Goal: Task Accomplishment & Management: Use online tool/utility

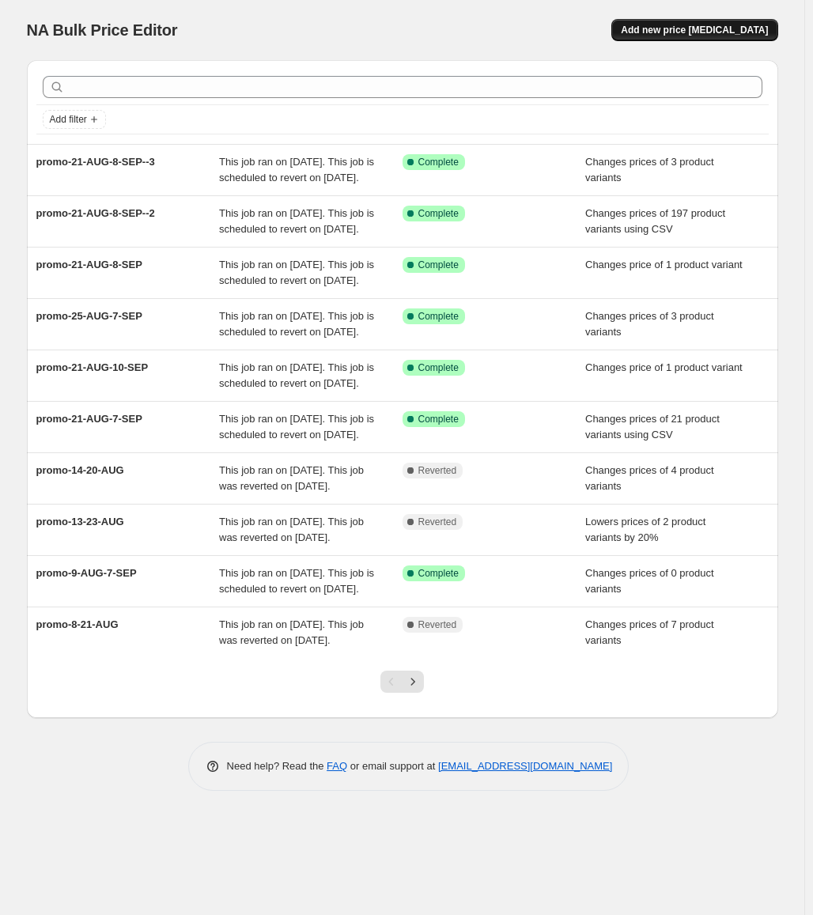
click at [679, 27] on span "Add new price [MEDICAL_DATA]" at bounding box center [694, 30] width 147 height 13
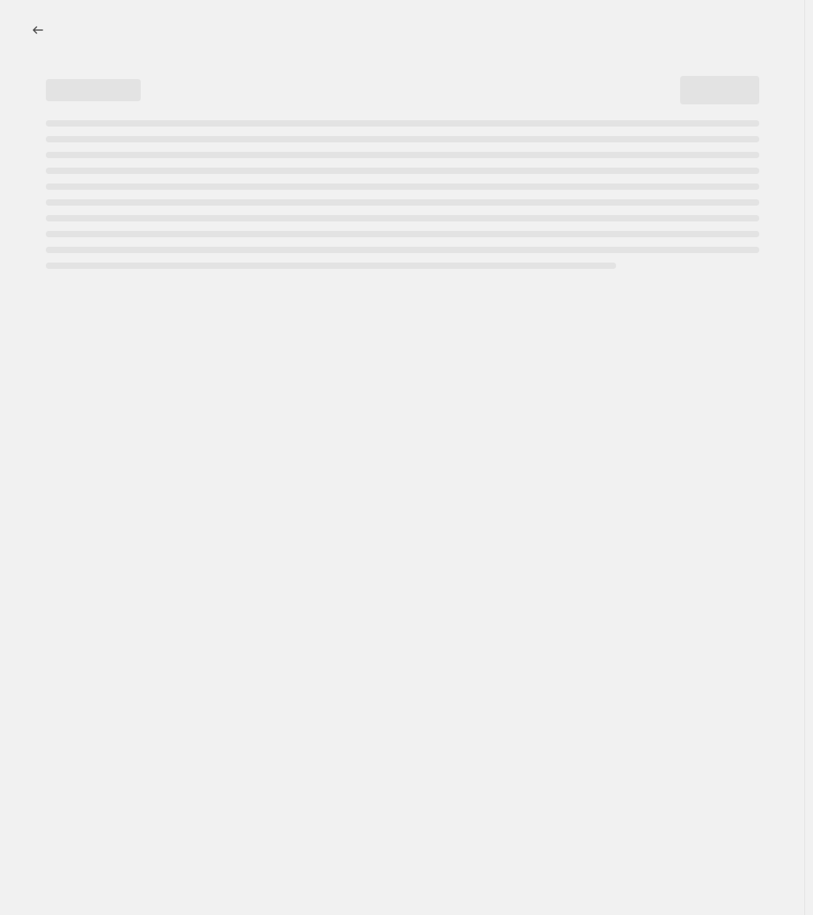
select select "percentage"
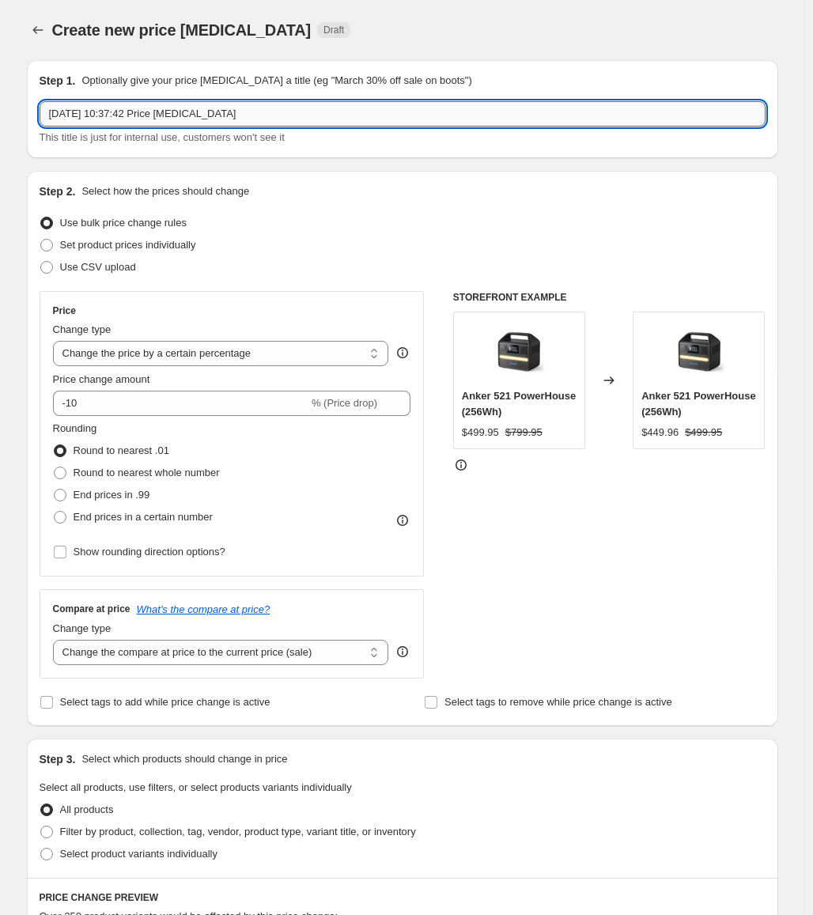
click at [472, 104] on input "[DATE] 10:37:42 Price [MEDICAL_DATA]" at bounding box center [403, 113] width 726 height 25
paste input "27-AUG-7-SEP"
type input "promo-27-AUG-7-SEP"
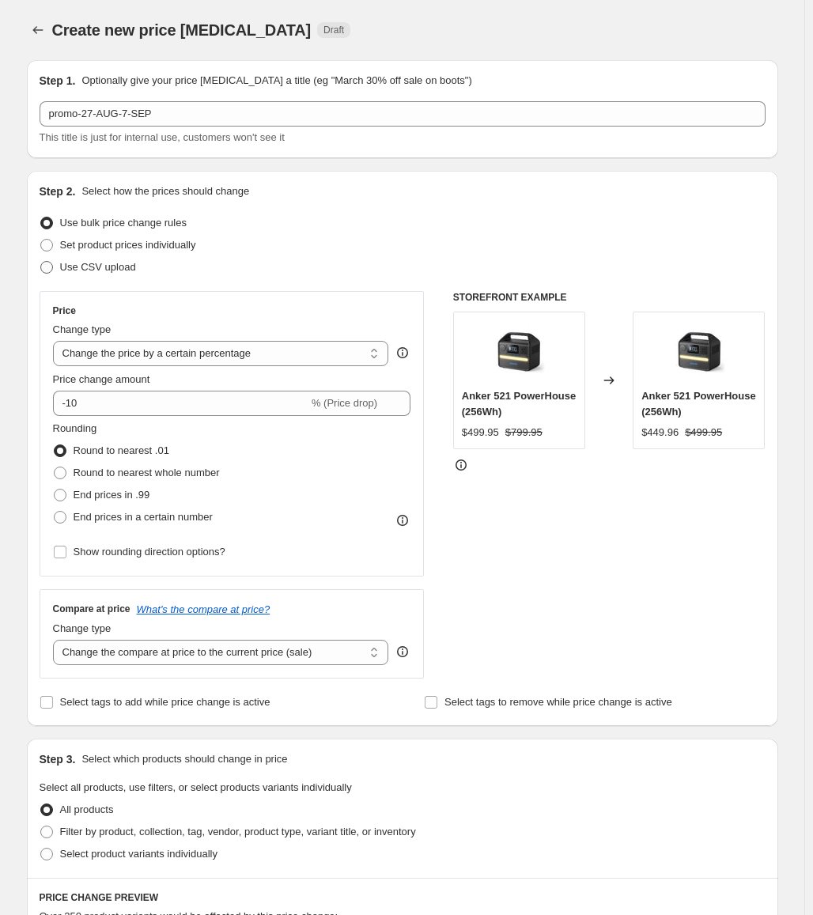
click at [83, 273] on span "Use CSV upload" at bounding box center [98, 267] width 76 height 12
click at [41, 262] on input "Use CSV upload" at bounding box center [40, 261] width 1 height 1
radio input "true"
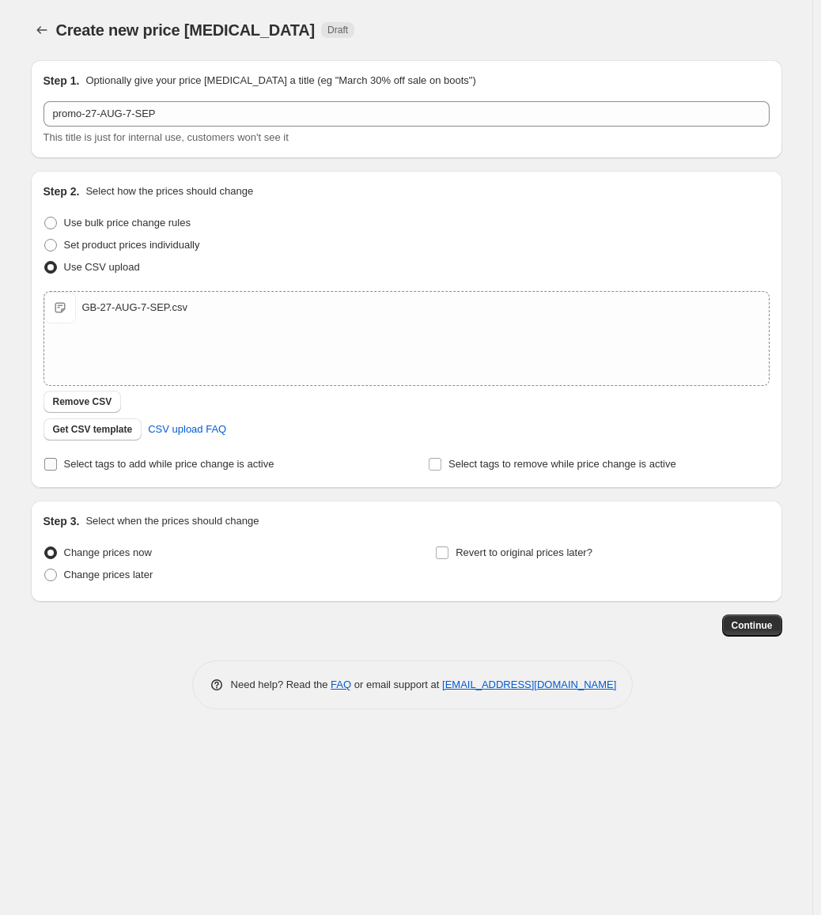
click at [211, 465] on span "Select tags to add while price change is active" at bounding box center [169, 464] width 210 height 12
click at [57, 465] on input "Select tags to add while price change is active" at bounding box center [50, 464] width 13 height 13
checkbox input "true"
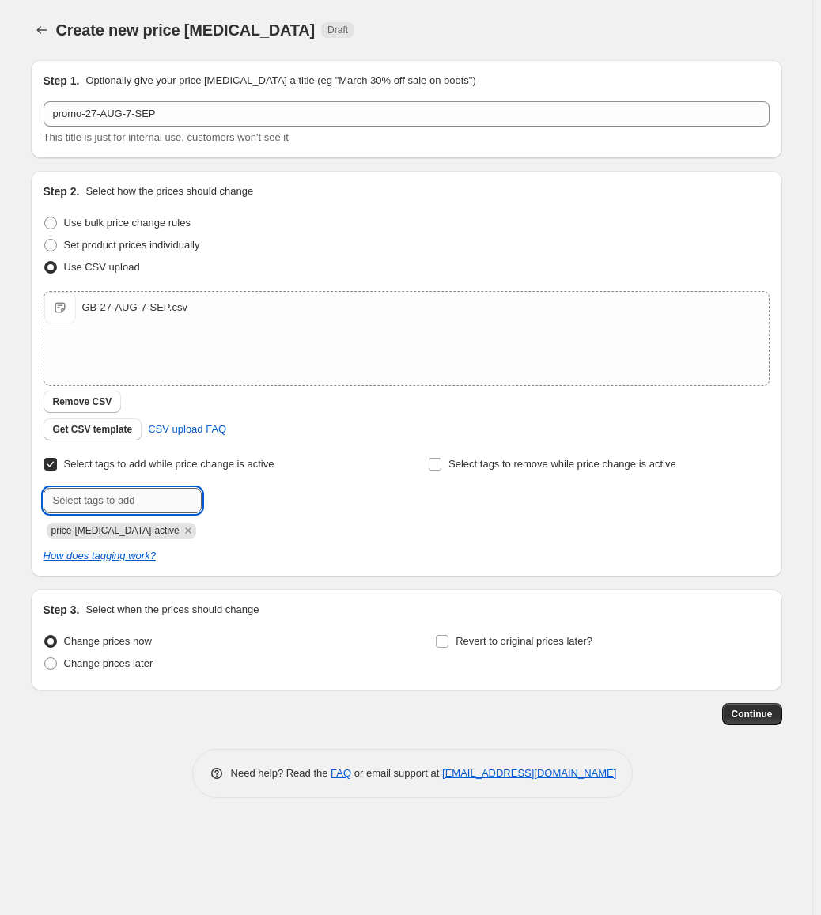
click at [127, 509] on input "text" at bounding box center [123, 500] width 158 height 25
paste input "promo-27-AUG-7-SEP"
type input "promo-27-AUG-7-SEP"
click at [223, 501] on b "Add" at bounding box center [224, 499] width 18 height 11
click at [455, 642] on label "Revert to original prices later?" at bounding box center [513, 641] width 157 height 22
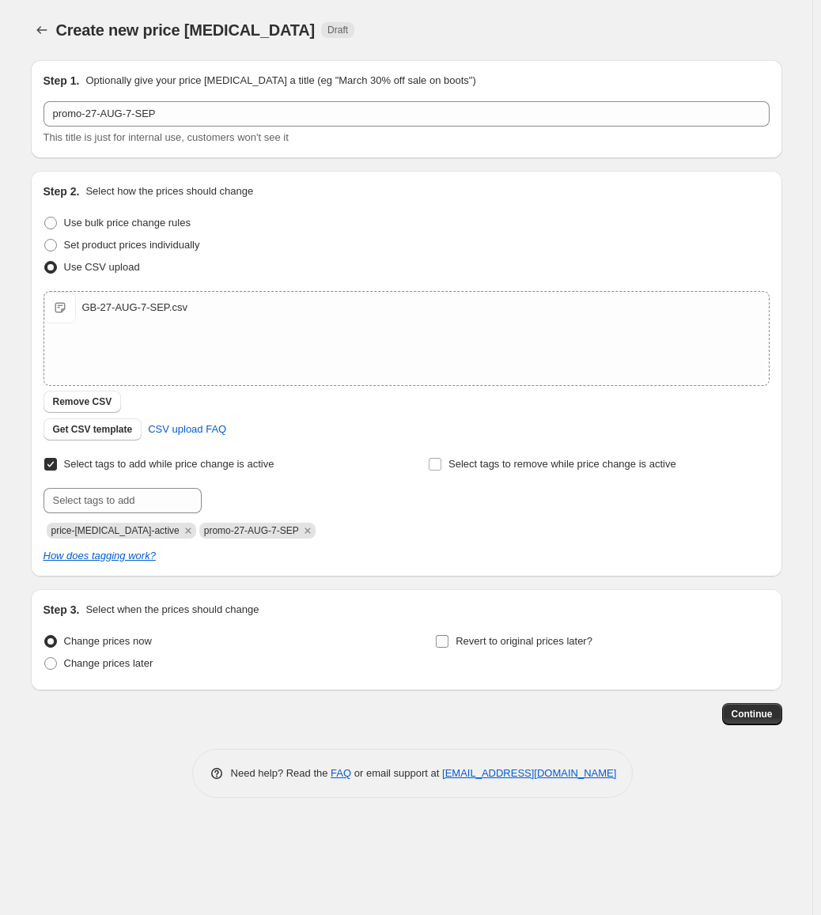
click at [449, 642] on input "Revert to original prices later?" at bounding box center [442, 641] width 13 height 13
checkbox input "true"
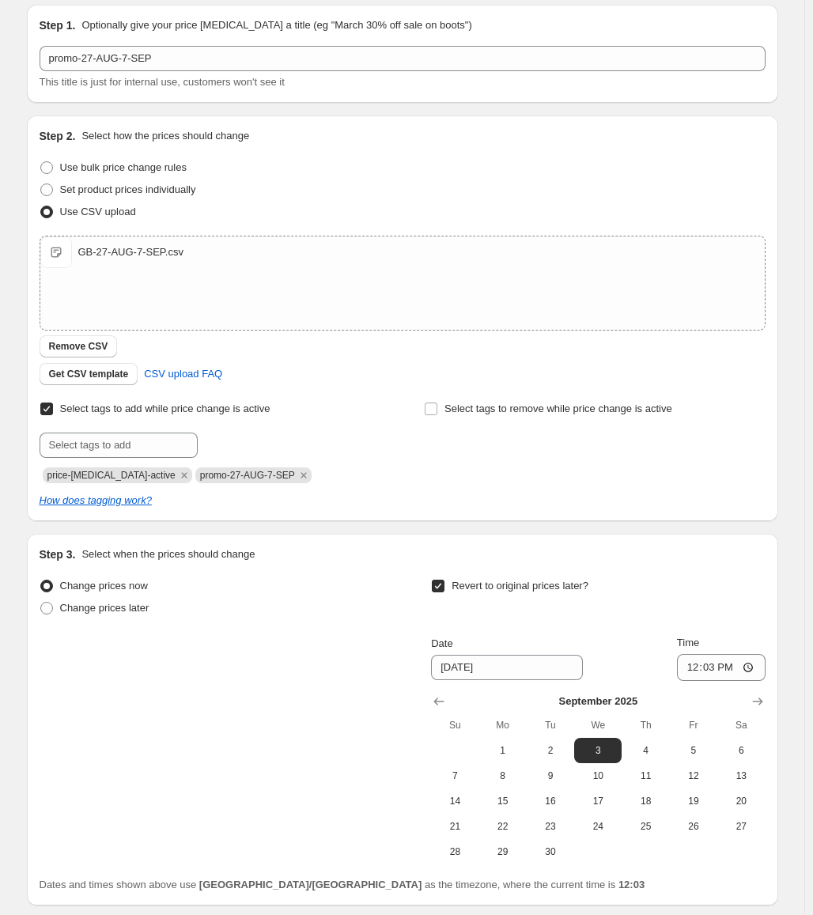
scroll to position [79, 0]
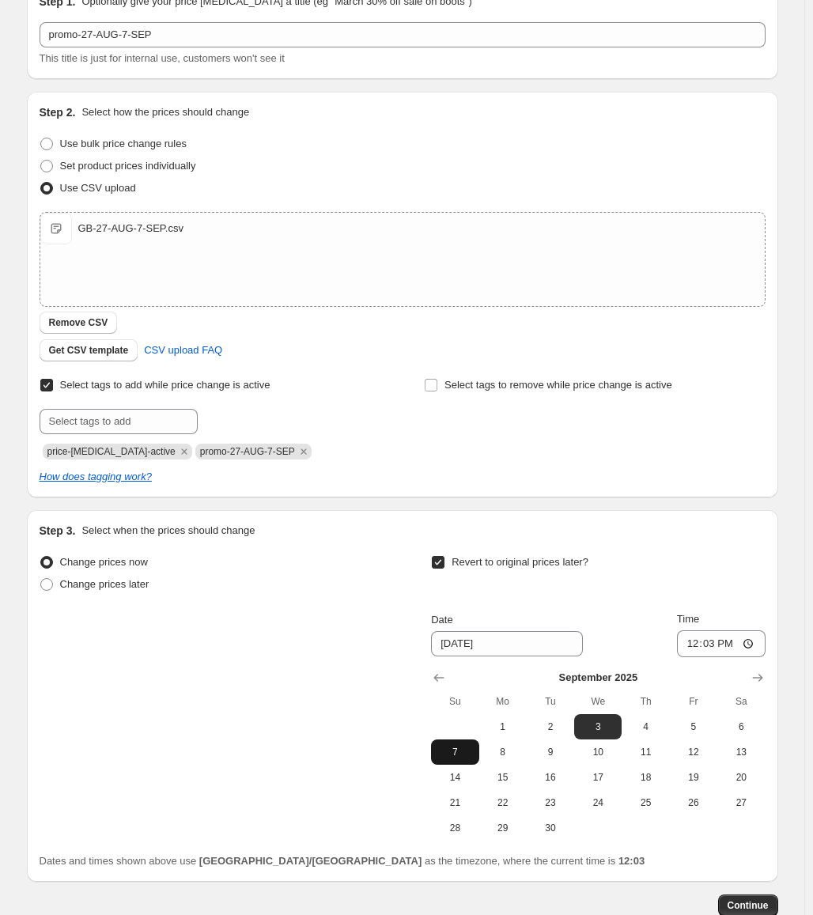
click at [457, 751] on span "7" at bounding box center [454, 752] width 35 height 13
click at [710, 644] on input "12:03" at bounding box center [721, 643] width 89 height 27
click at [515, 751] on span "8" at bounding box center [503, 752] width 35 height 13
type input "[DATE]"
click at [695, 644] on input "12:03" at bounding box center [721, 643] width 89 height 27
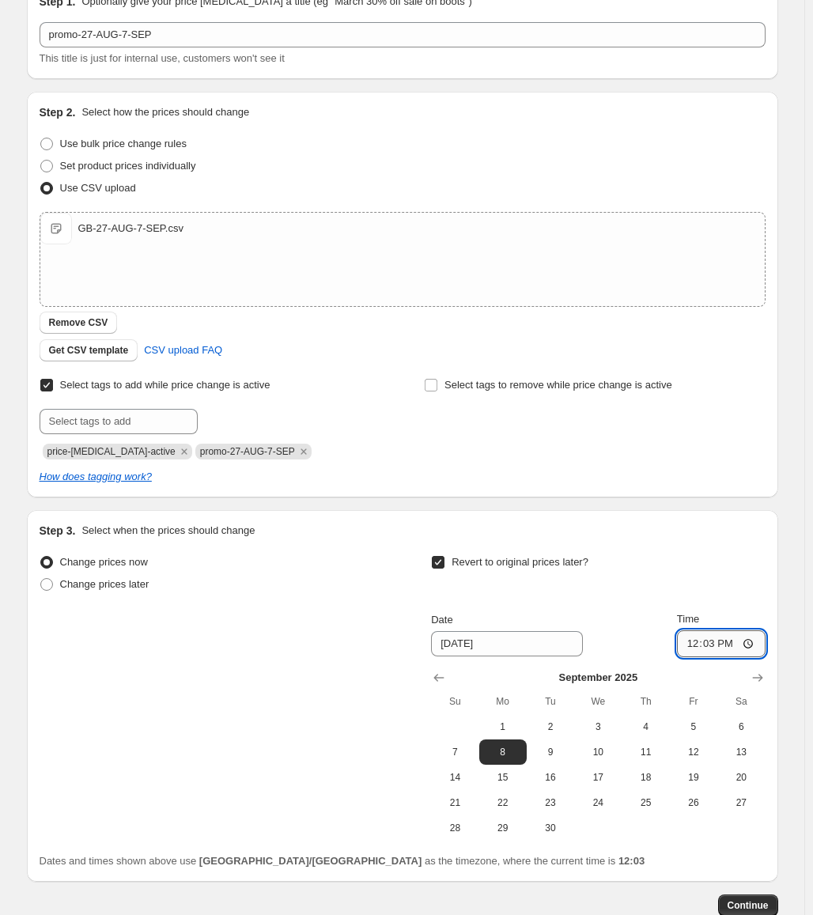
click at [708, 645] on input "12:03" at bounding box center [721, 643] width 89 height 27
click at [730, 903] on button "Continue" at bounding box center [748, 906] width 60 height 22
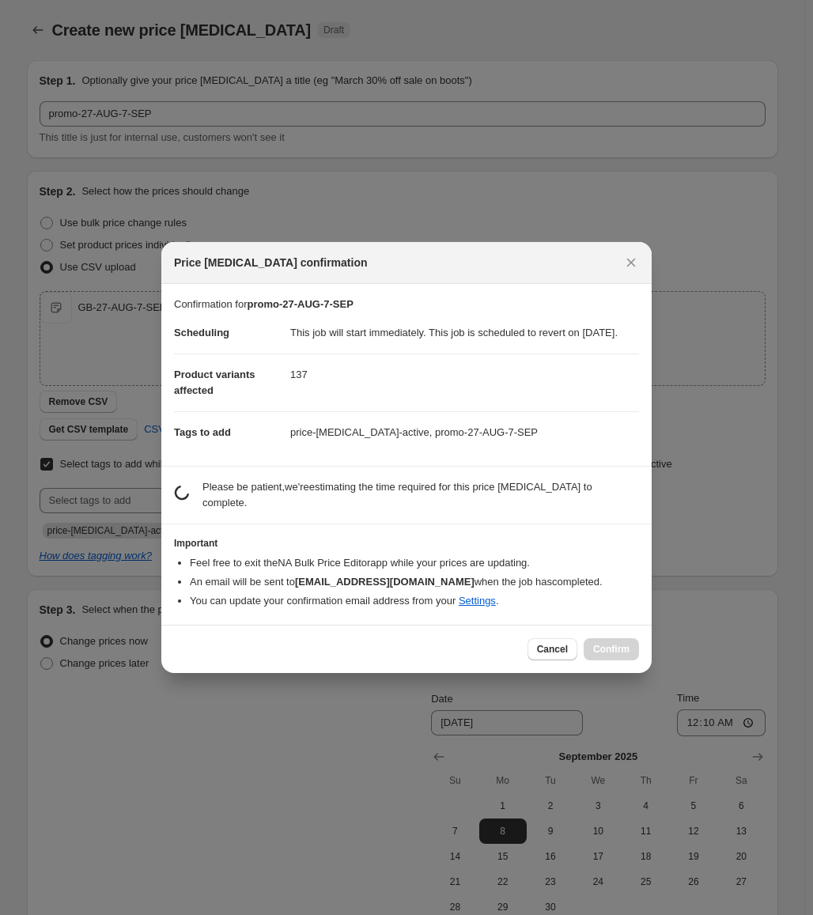
scroll to position [0, 0]
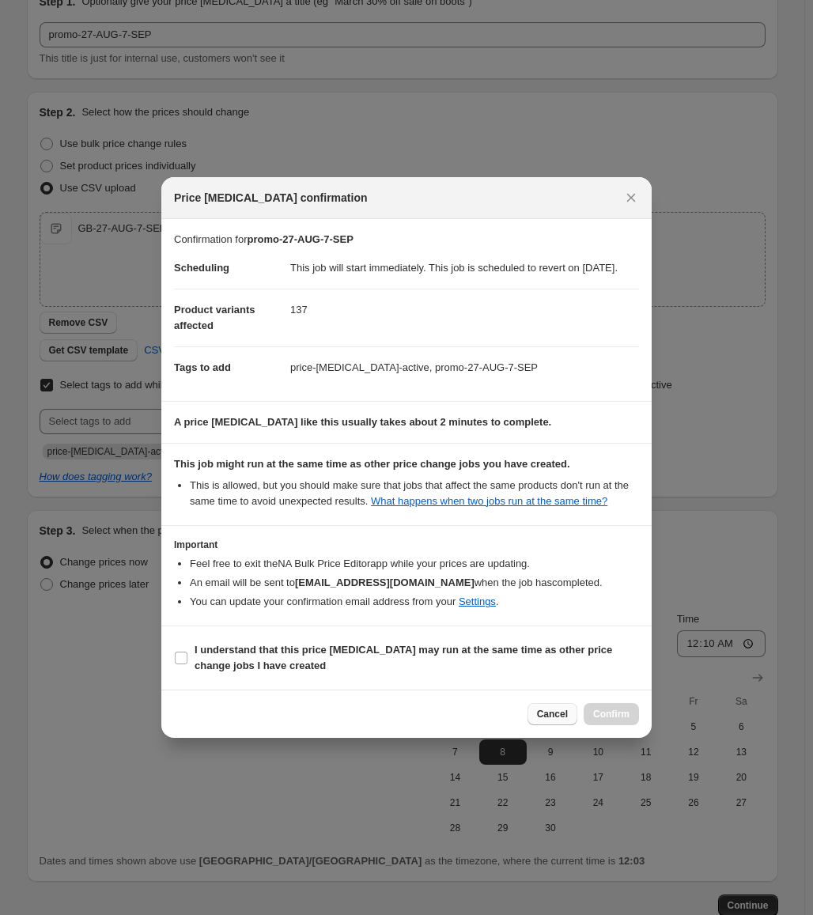
click at [554, 721] on span "Cancel" at bounding box center [552, 714] width 31 height 13
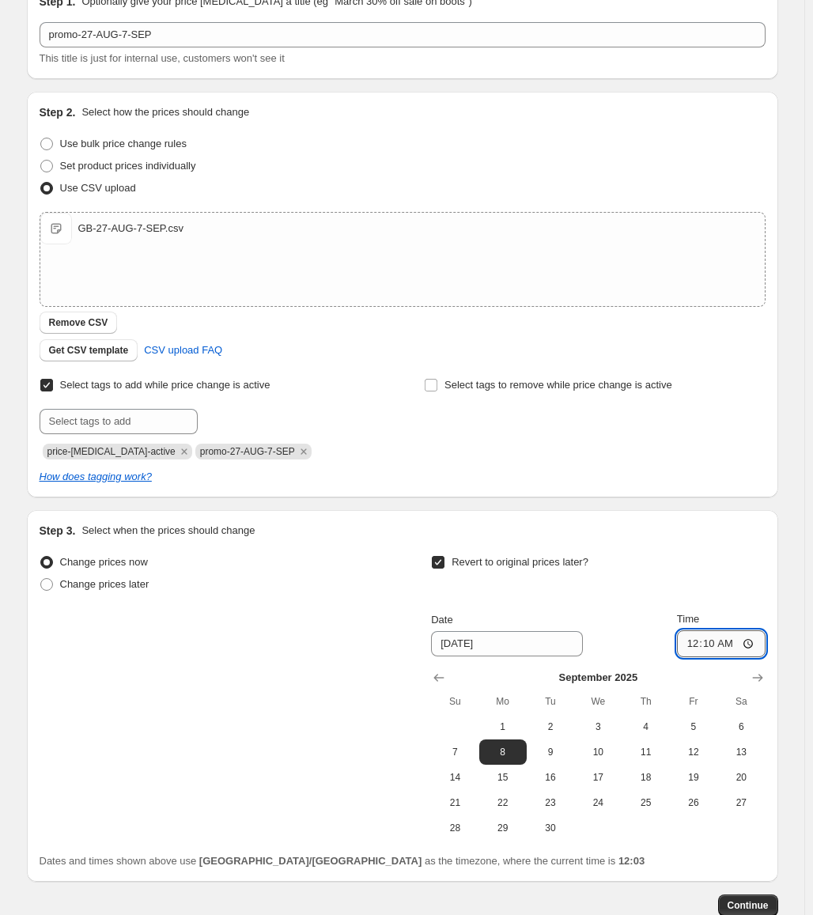
click at [714, 646] on input "00:10" at bounding box center [721, 643] width 89 height 27
click at [742, 899] on button "Continue" at bounding box center [748, 906] width 60 height 22
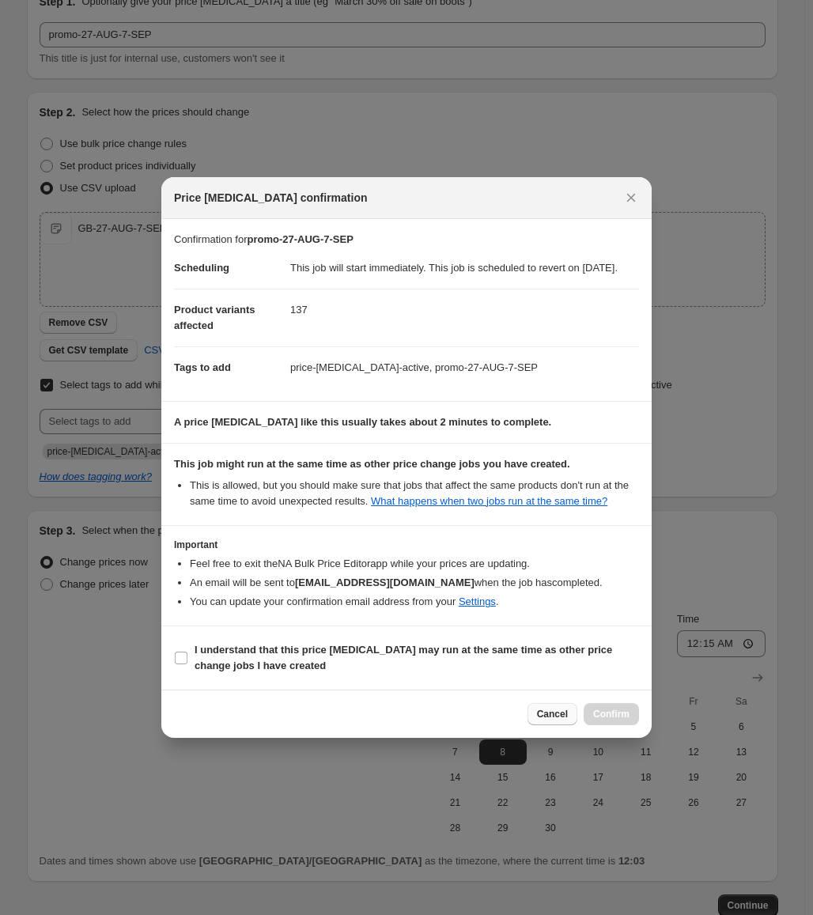
click at [563, 716] on span "Cancel" at bounding box center [552, 714] width 31 height 13
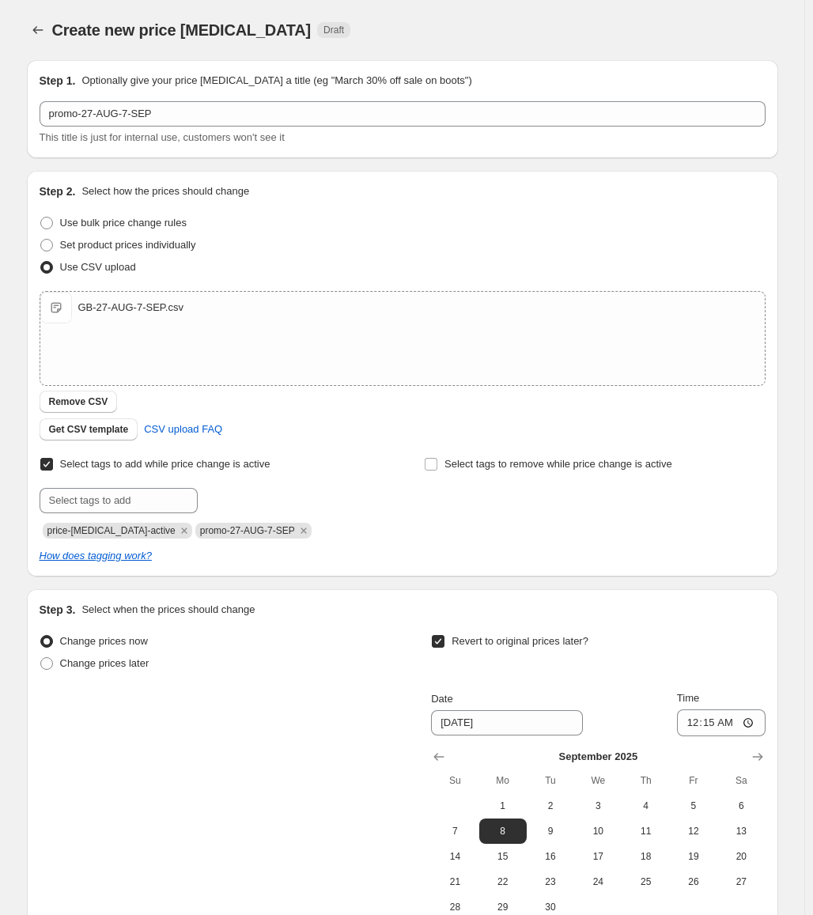
scroll to position [79, 0]
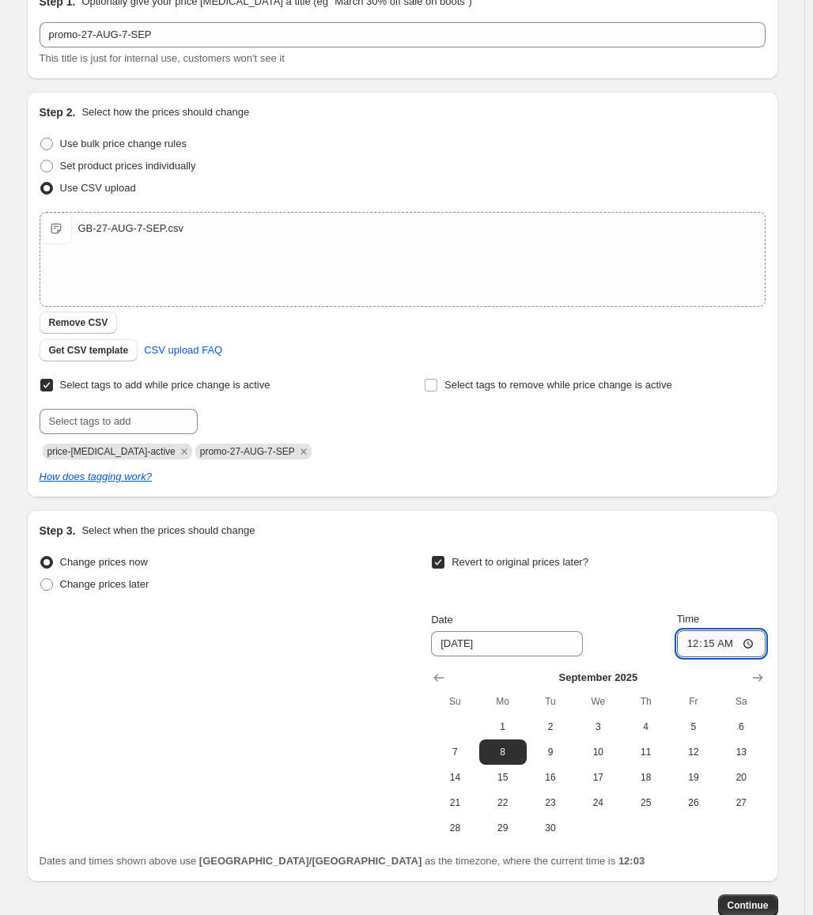
click at [713, 646] on input "00:15" at bounding box center [721, 643] width 89 height 27
type input "00:20"
click at [736, 898] on button "Continue" at bounding box center [748, 906] width 60 height 22
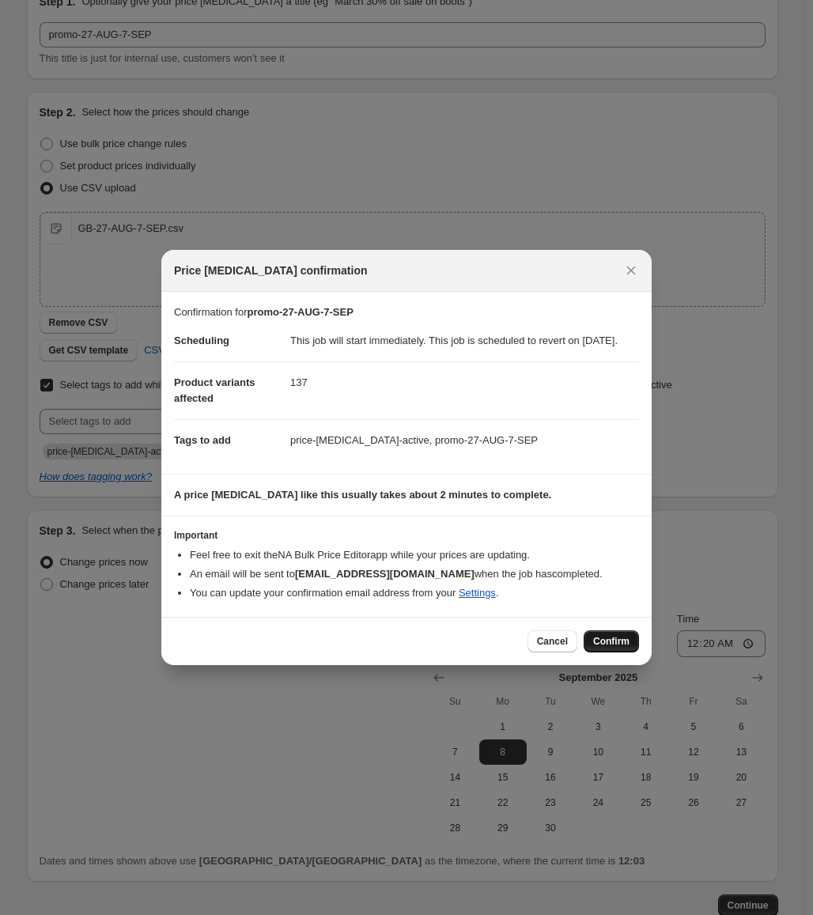
click at [602, 645] on span "Confirm" at bounding box center [611, 641] width 36 height 13
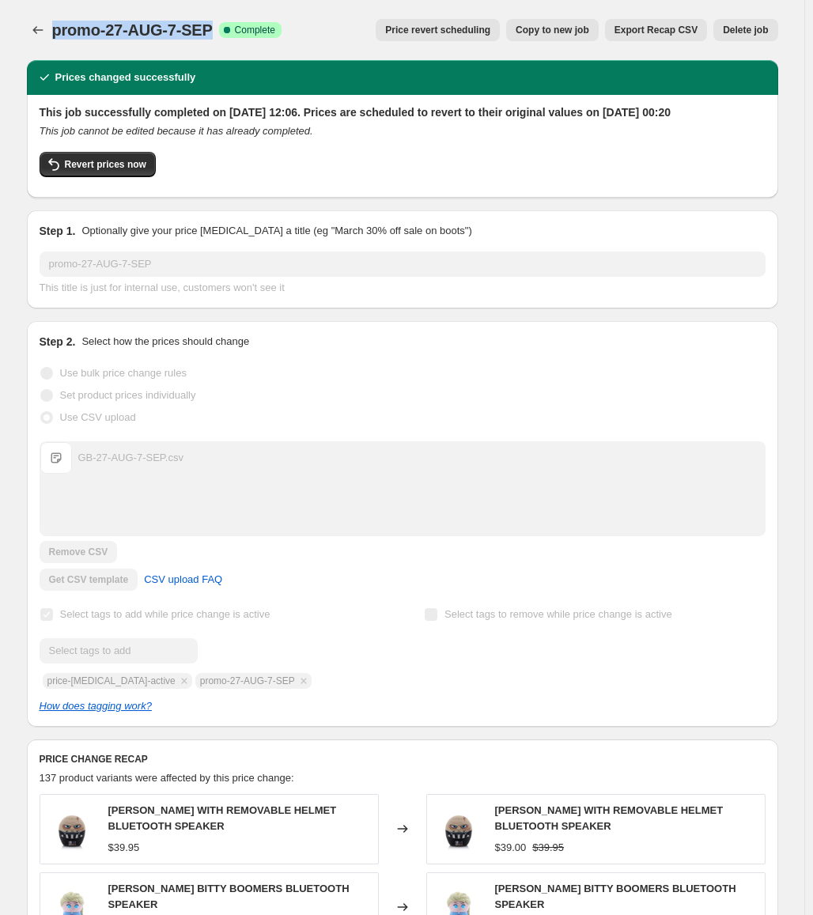
drag, startPoint x: 214, startPoint y: 29, endPoint x: 56, endPoint y: 36, distance: 157.6
click at [56, 36] on span "promo-27-AUG-7-SEP" at bounding box center [132, 29] width 161 height 17
copy span "promo-27-AUG-7-SEP"
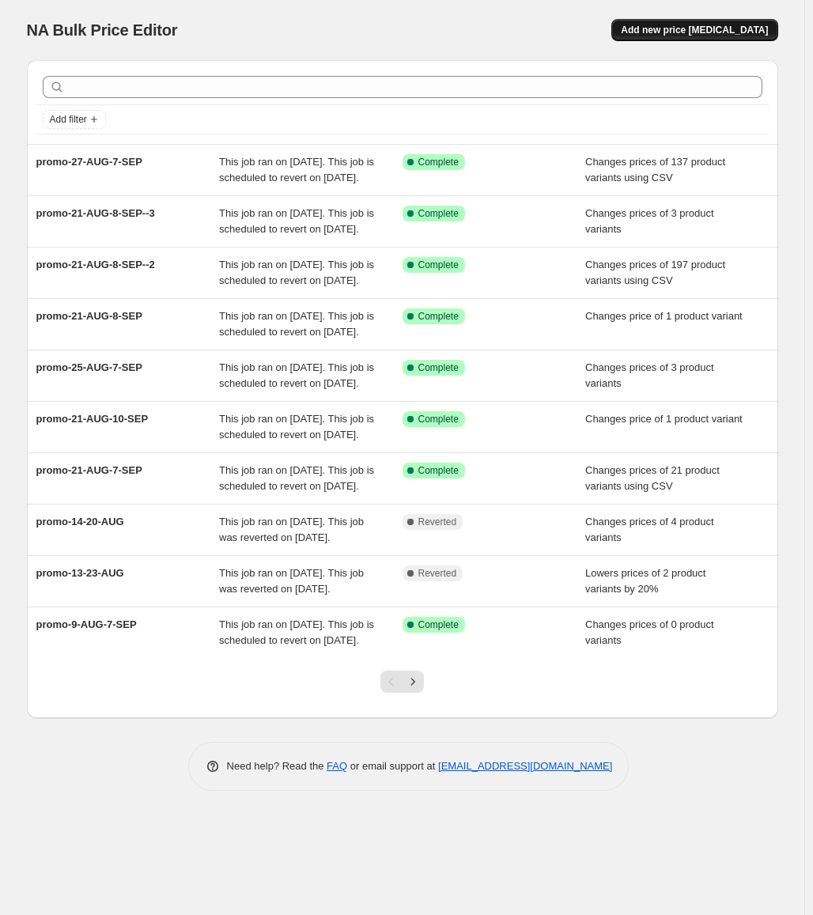
click at [689, 32] on span "Add new price [MEDICAL_DATA]" at bounding box center [694, 30] width 147 height 13
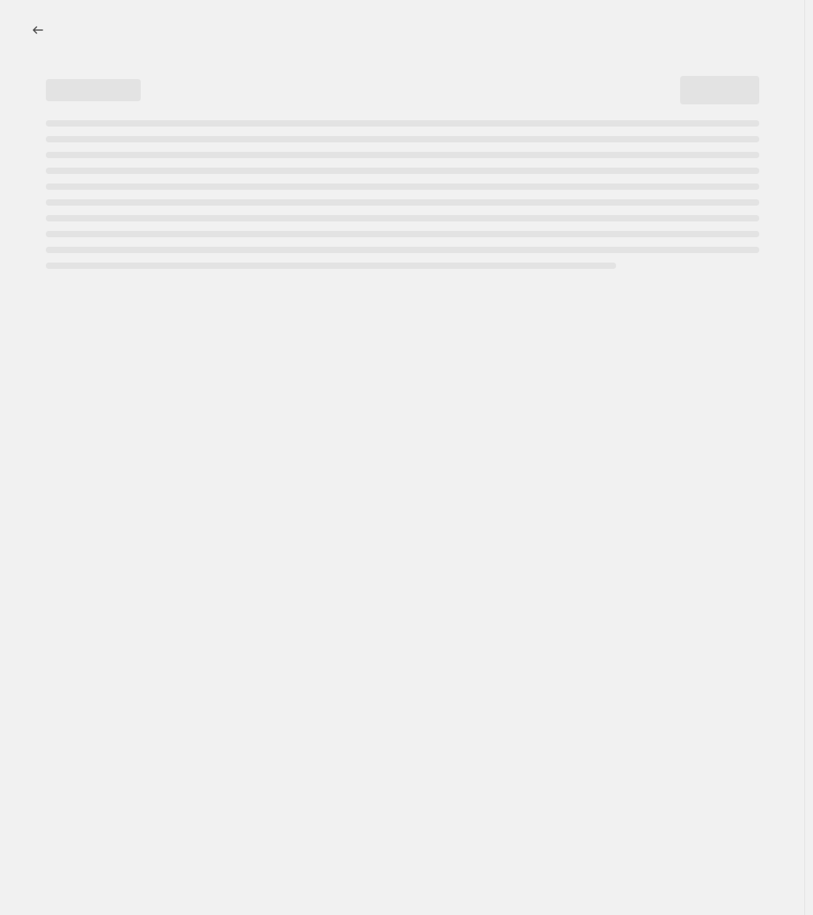
select select "percentage"
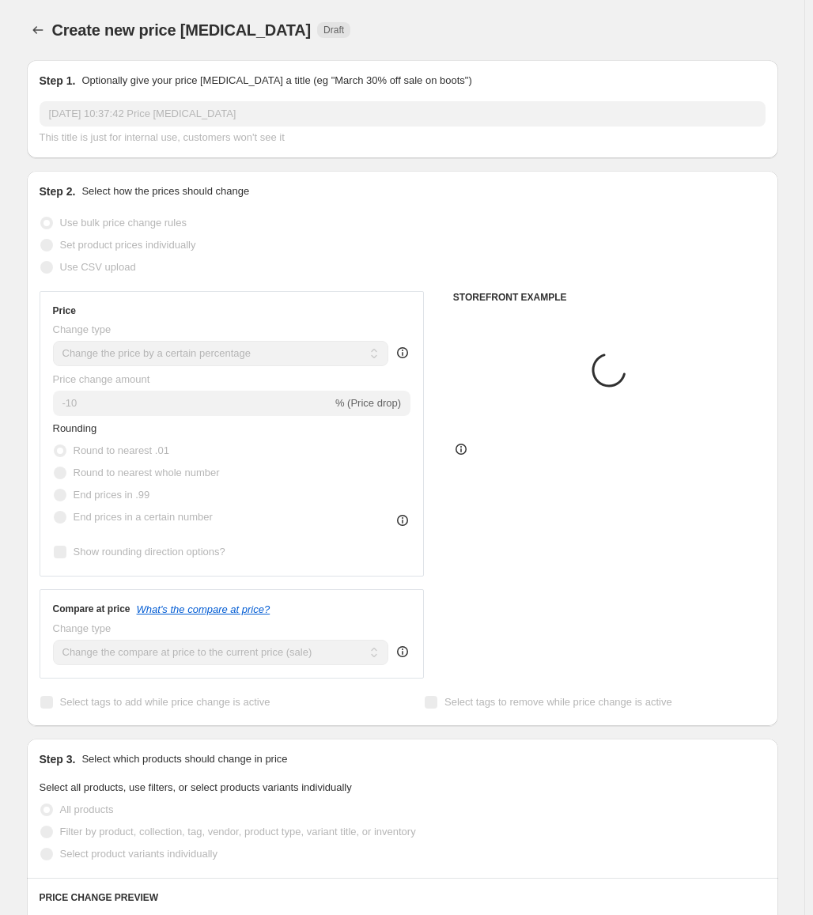
click at [305, 101] on input "[DATE] 10:37:42 Price [MEDICAL_DATA]" at bounding box center [403, 113] width 726 height 25
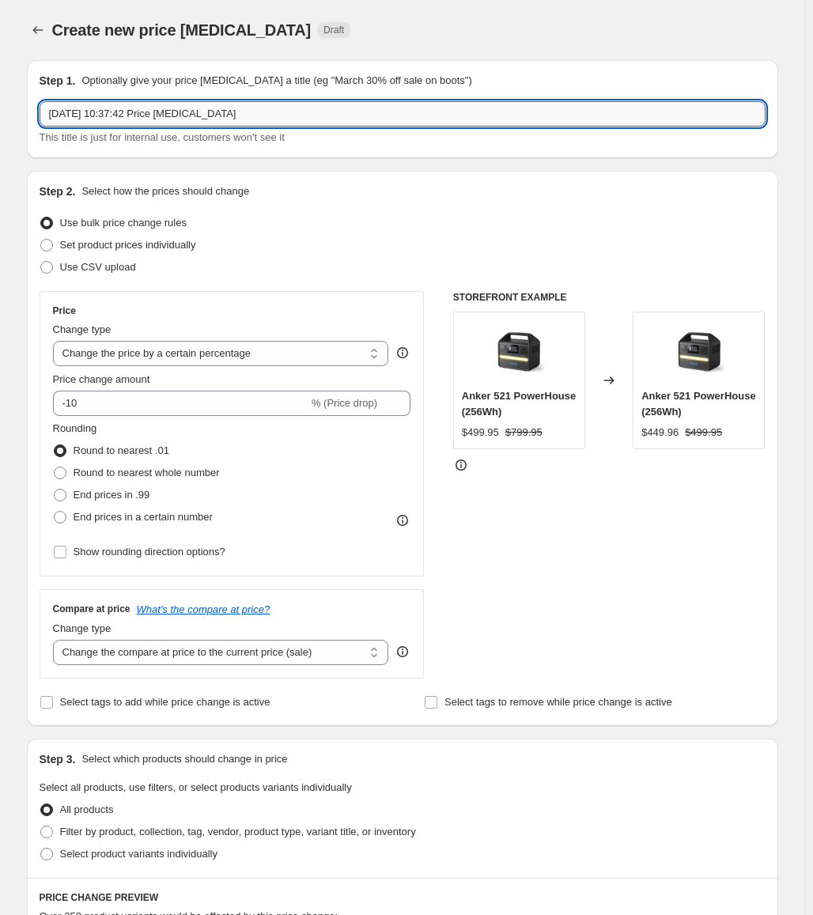
click at [302, 114] on input "[DATE] 10:37:42 Price [MEDICAL_DATA]" at bounding box center [403, 113] width 726 height 25
paste input "promo-27-AUG-7-SEP"
click at [97, 118] on input "promo-27-AUG-7-SEP" at bounding box center [403, 113] width 726 height 25
type input "promo-28-AUG-7-SEP"
click at [93, 265] on span "Use CSV upload" at bounding box center [98, 267] width 76 height 12
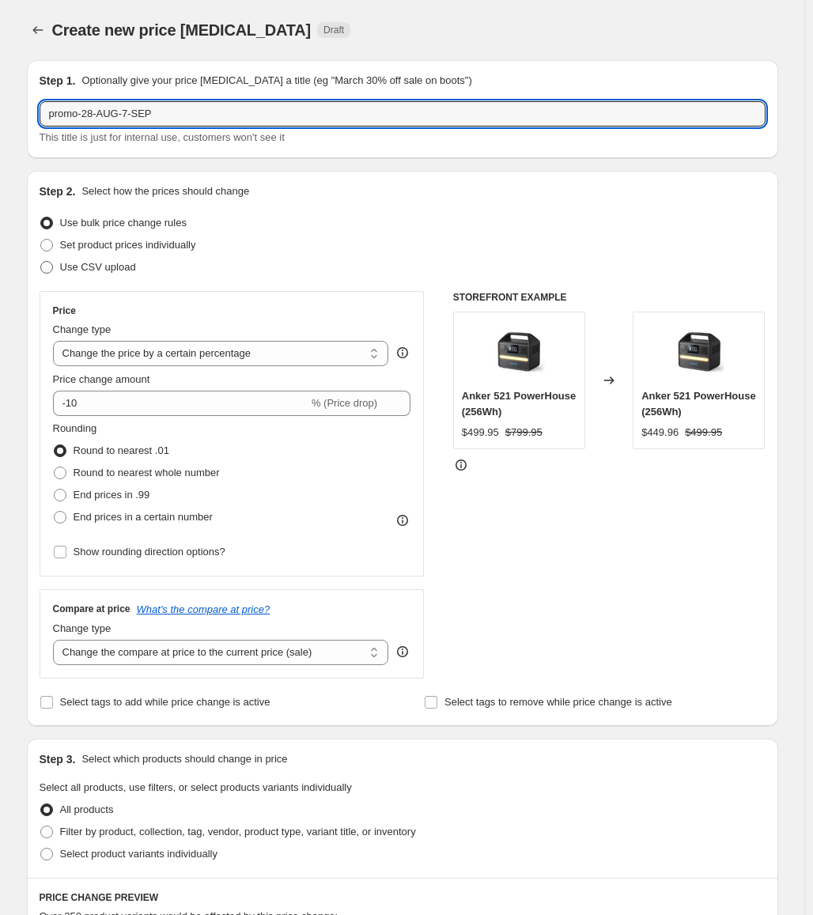
click at [41, 262] on input "Use CSV upload" at bounding box center [40, 261] width 1 height 1
radio input "true"
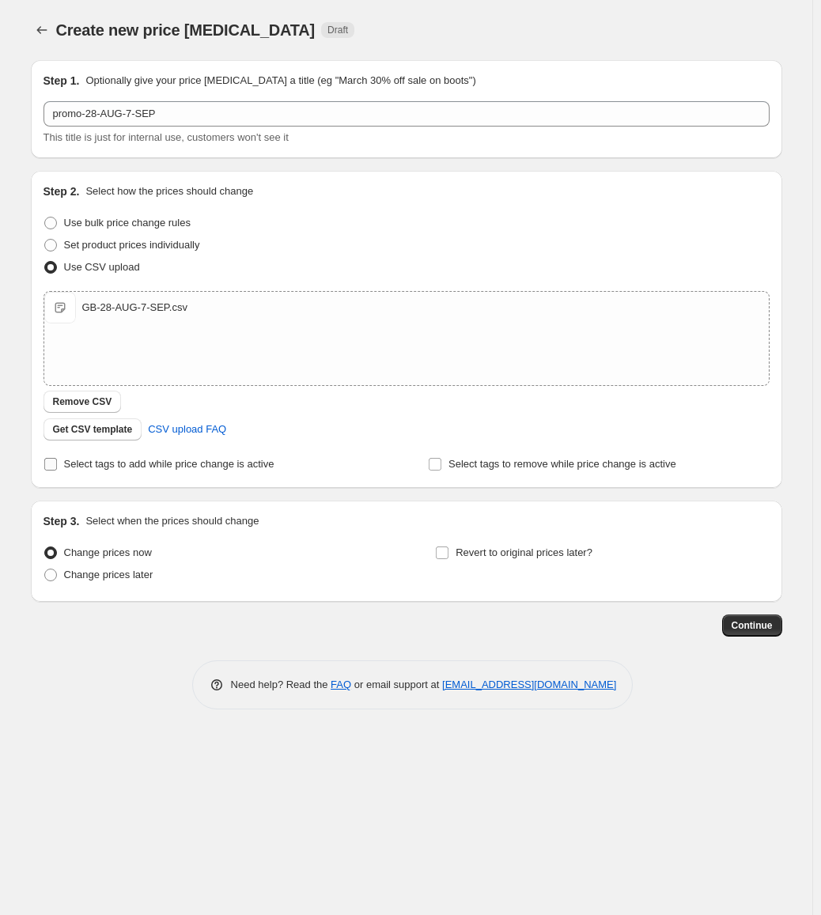
click at [122, 462] on span "Select tags to add while price change is active" at bounding box center [169, 464] width 210 height 12
click at [57, 462] on input "Select tags to add while price change is active" at bounding box center [50, 464] width 13 height 13
checkbox input "true"
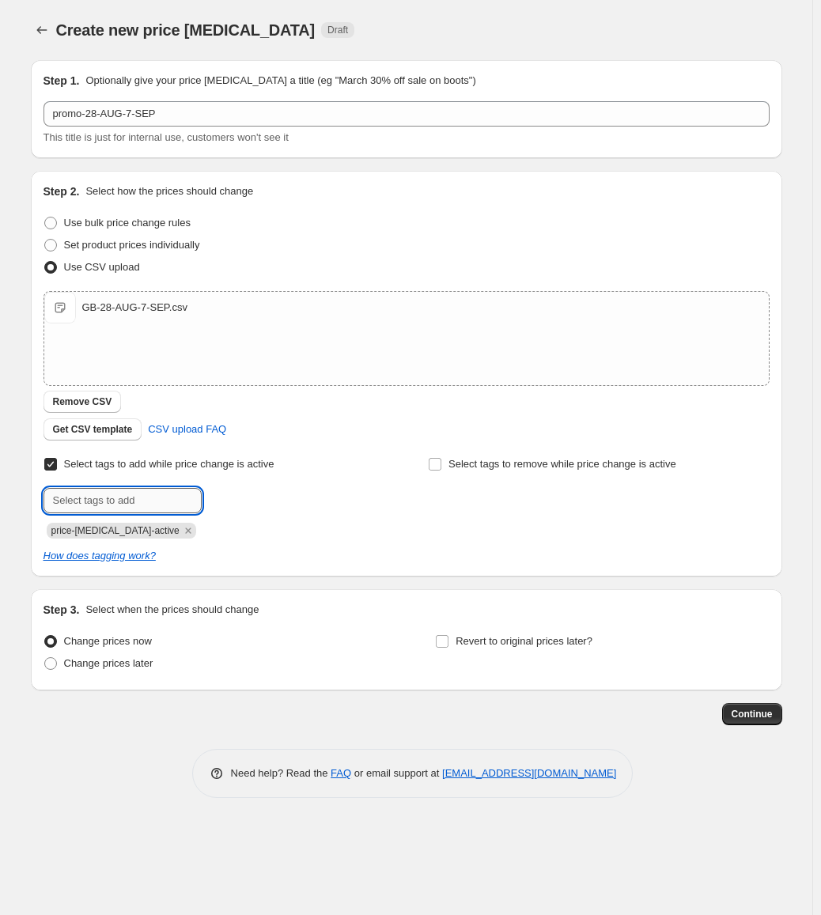
click at [122, 492] on input "text" at bounding box center [123, 500] width 158 height 25
paste input "promo-28-AUG-7-SEP"
type input "promo-28-AUG-7-SEP"
click at [233, 499] on b "Add" at bounding box center [224, 499] width 18 height 11
click at [131, 663] on span "Change prices later" at bounding box center [108, 663] width 89 height 12
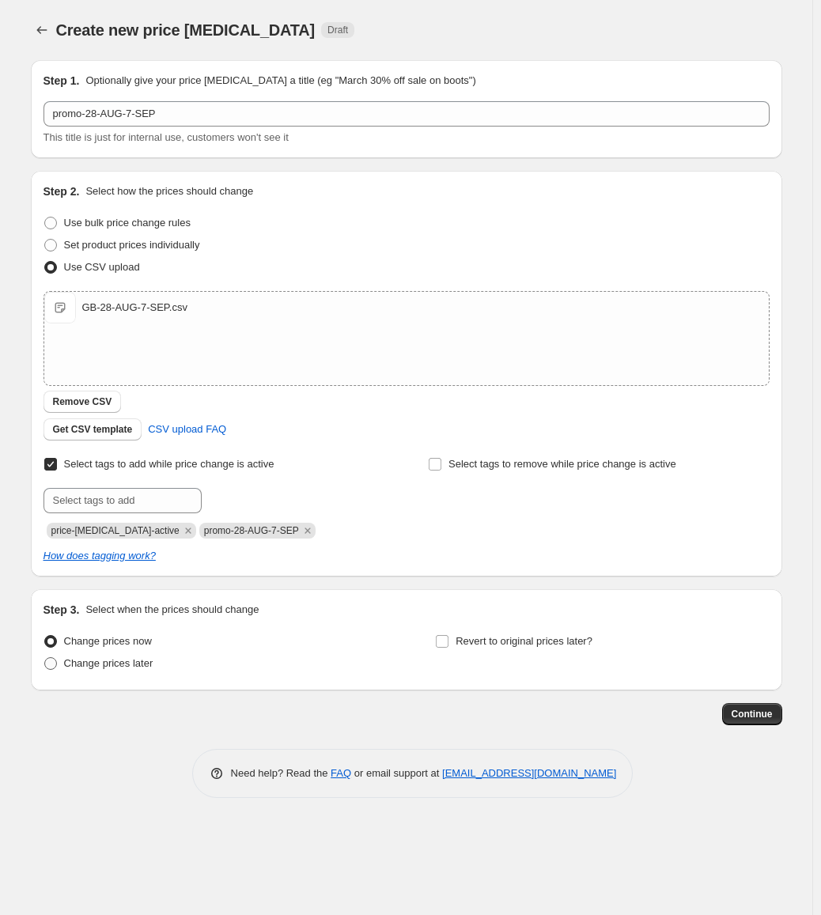
click at [45, 658] on input "Change prices later" at bounding box center [44, 657] width 1 height 1
radio input "true"
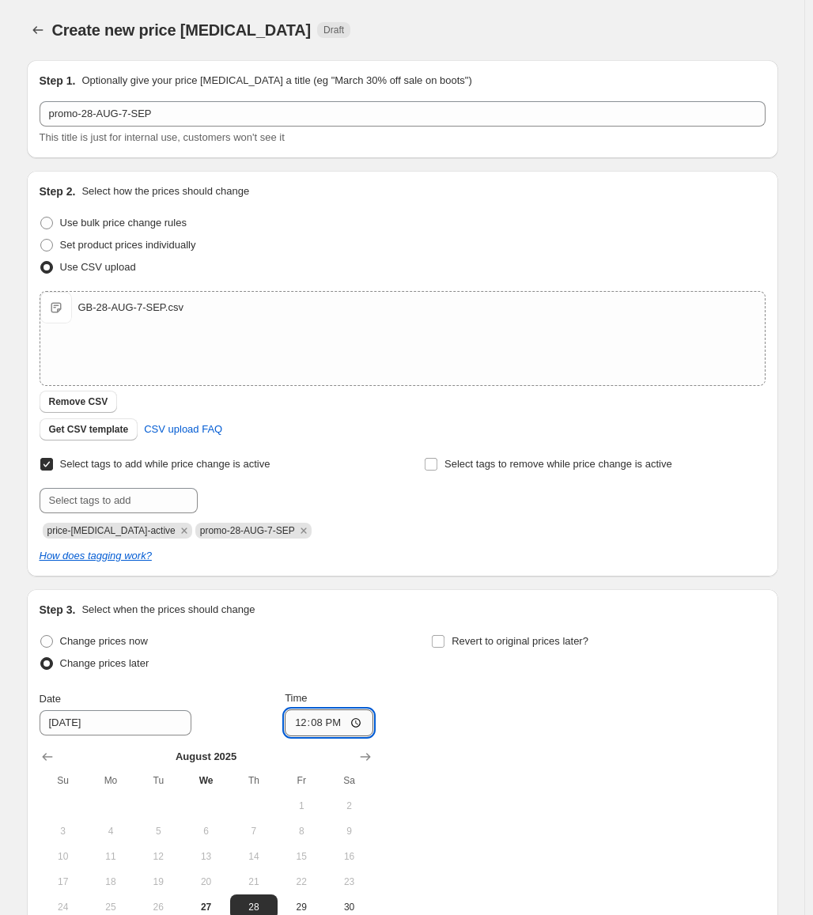
click at [316, 724] on input "12:08" at bounding box center [329, 723] width 89 height 27
type input "00:00"
click at [509, 639] on span "Revert to original prices later?" at bounding box center [520, 641] width 137 height 12
click at [445, 639] on input "Revert to original prices later?" at bounding box center [438, 641] width 13 height 13
checkbox input "true"
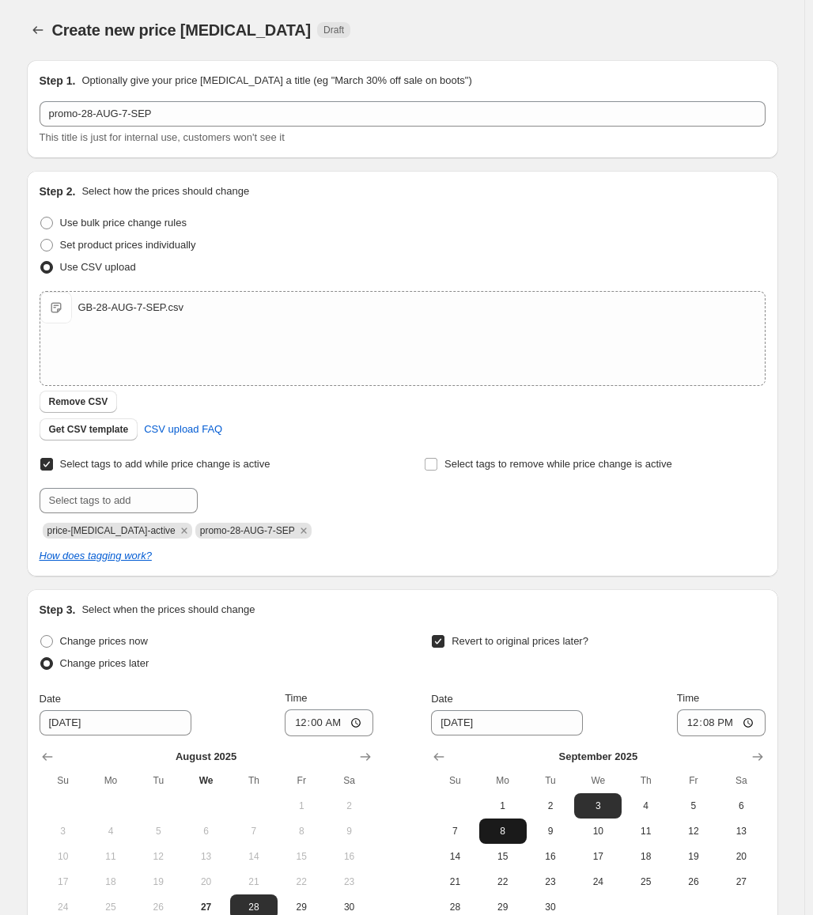
click at [509, 834] on span "8" at bounding box center [503, 831] width 35 height 13
type input "[DATE]"
click at [714, 727] on input "12:08" at bounding box center [721, 723] width 89 height 27
type input "00:25"
click at [736, 660] on div "Revert to original prices later?" at bounding box center [598, 653] width 334 height 47
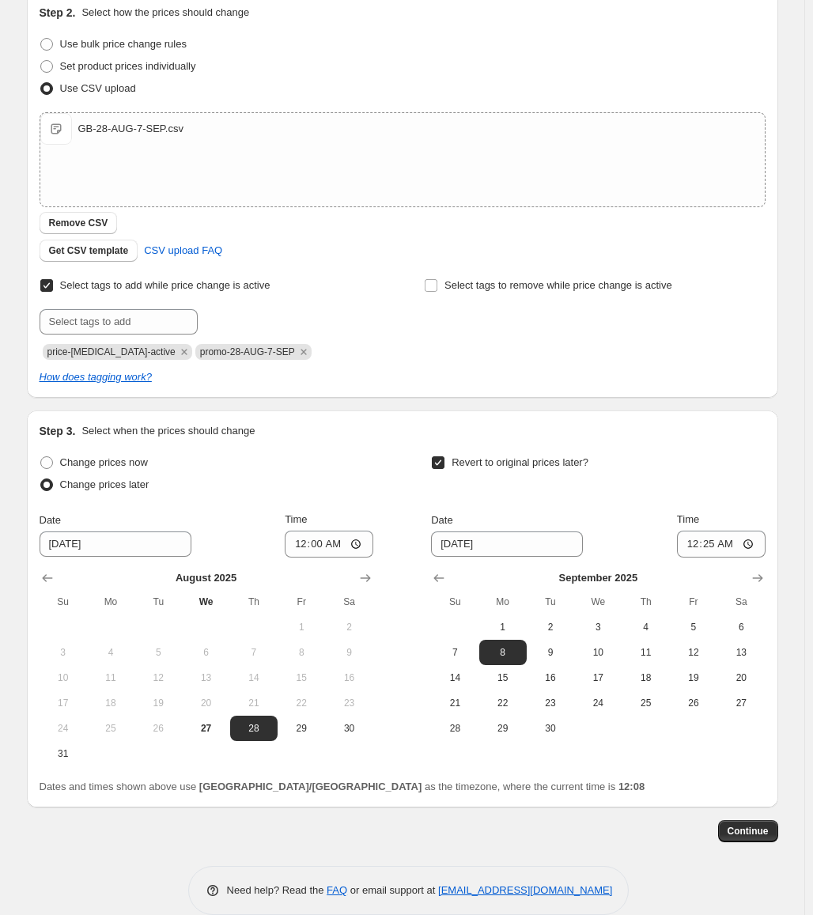
scroll to position [201, 0]
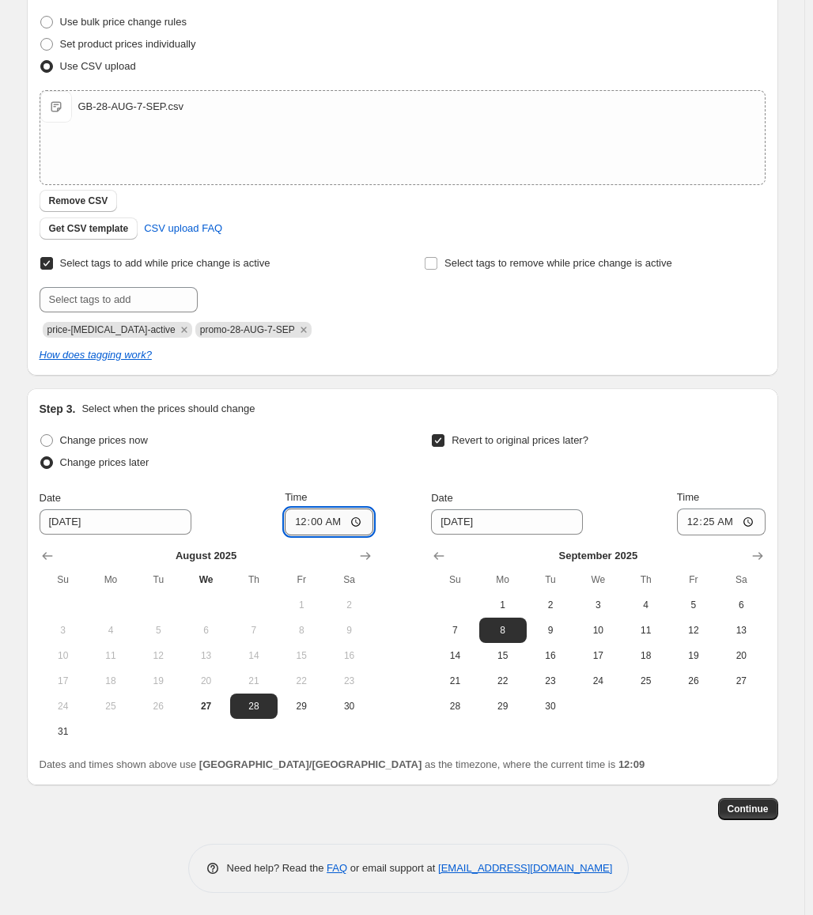
click at [316, 528] on input "00:00" at bounding box center [329, 522] width 89 height 27
type input "00:25"
click at [740, 809] on span "Continue" at bounding box center [748, 809] width 41 height 13
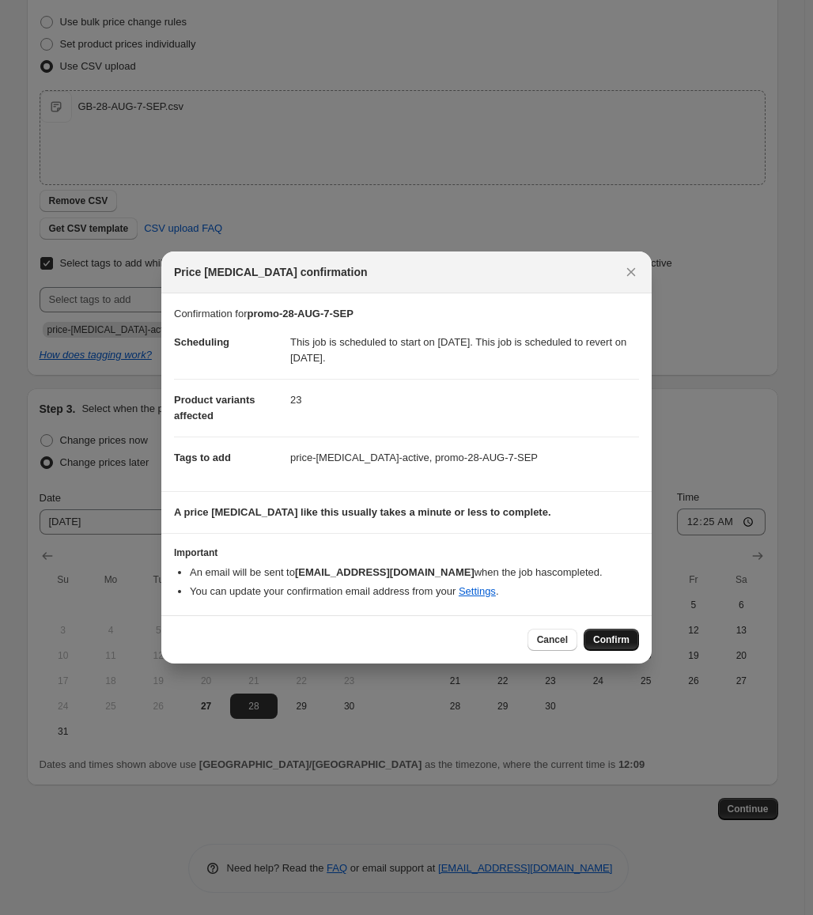
click at [609, 643] on span "Confirm" at bounding box center [611, 640] width 36 height 13
